Goal: Browse casually

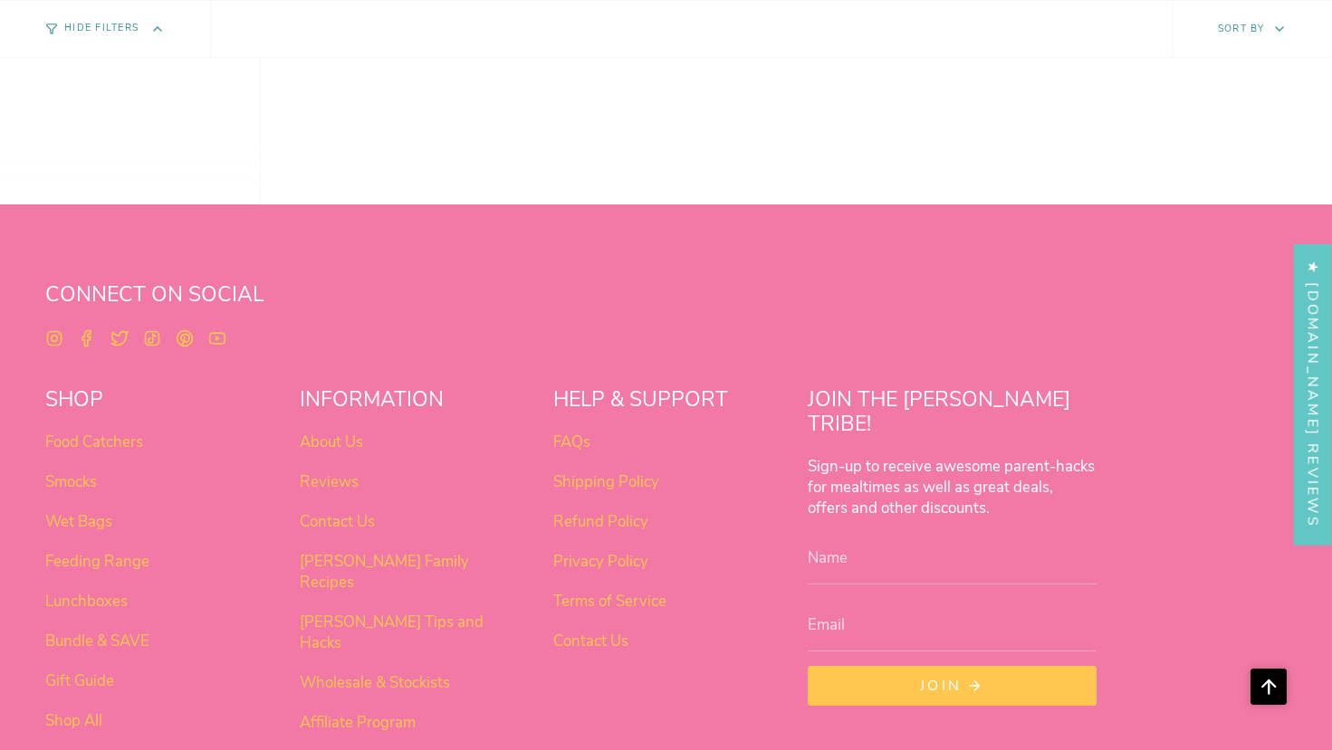
scroll to position [1429, 0]
